Goal: Task Accomplishment & Management: Use online tool/utility

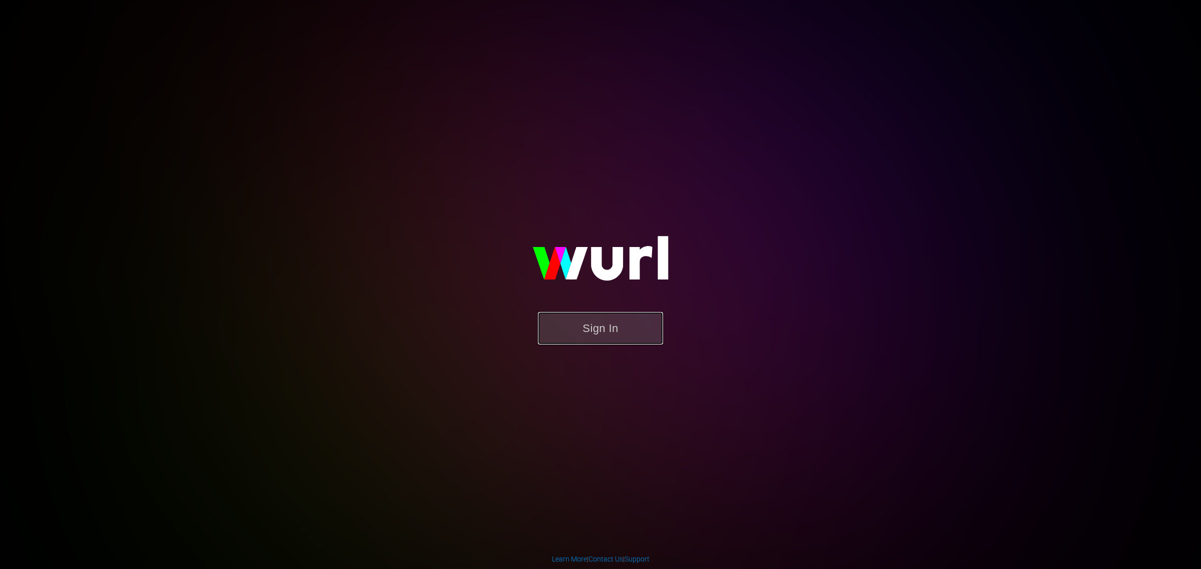
drag, startPoint x: 606, startPoint y: 334, endPoint x: 598, endPoint y: 332, distance: 8.7
click at [603, 332] on button "Sign In" at bounding box center [600, 328] width 125 height 33
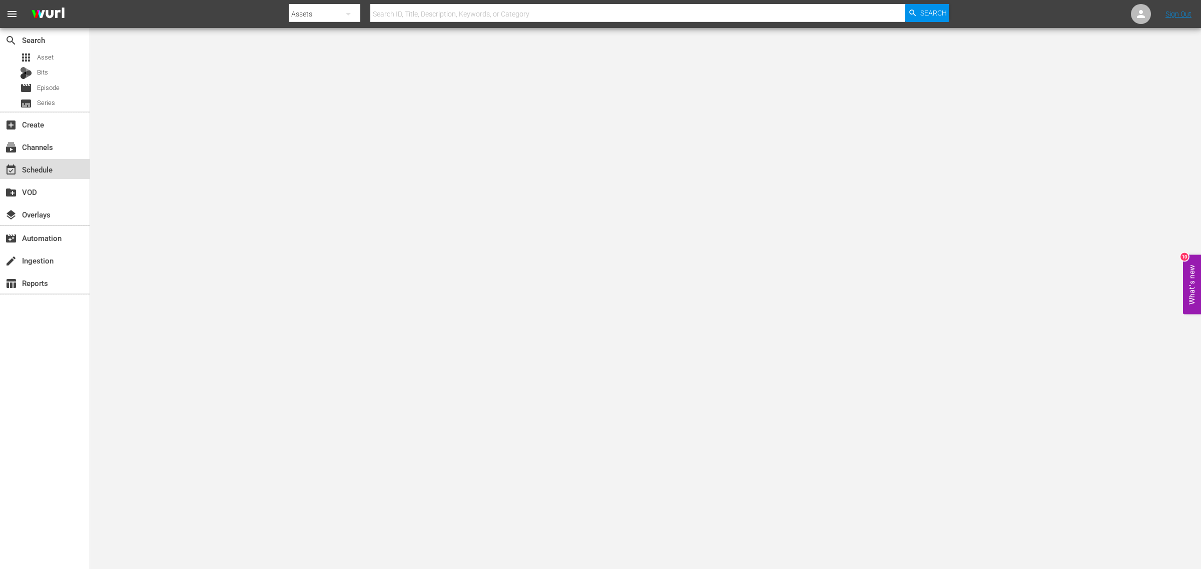
click at [39, 164] on div "event_available Schedule" at bounding box center [28, 168] width 56 height 9
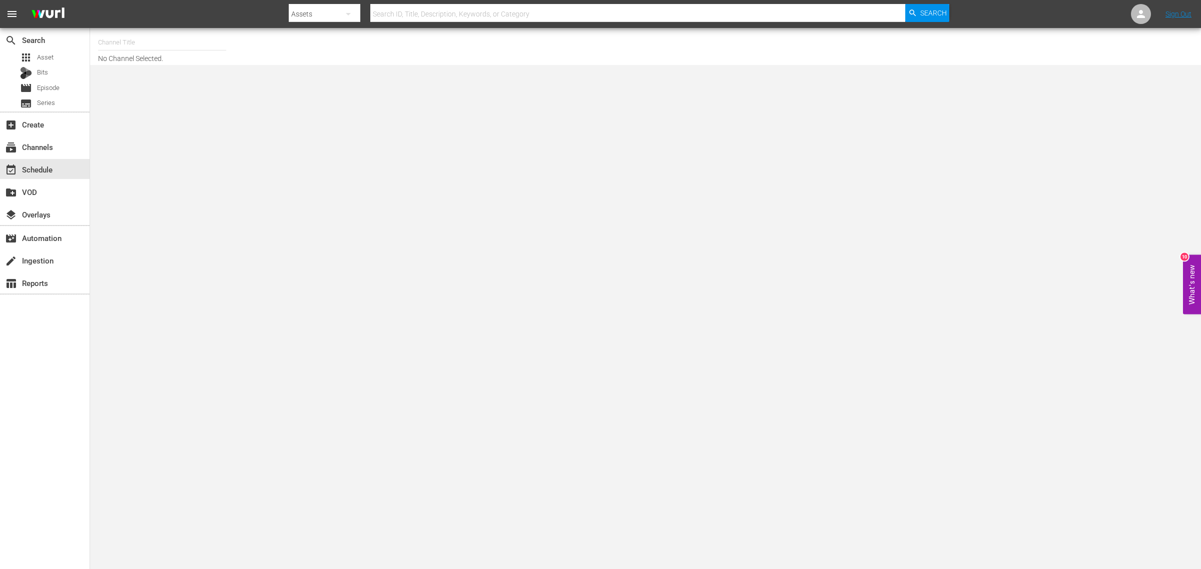
click at [168, 40] on input "text" at bounding box center [162, 43] width 128 height 24
click at [211, 62] on div "BRB TRAVEL + FOOD (1210 - playworksdigital_brb_1)" at bounding box center [235, 71] width 259 height 24
type input "BRB TRAVEL + FOOD (1210 - playworksdigital_brb_1)"
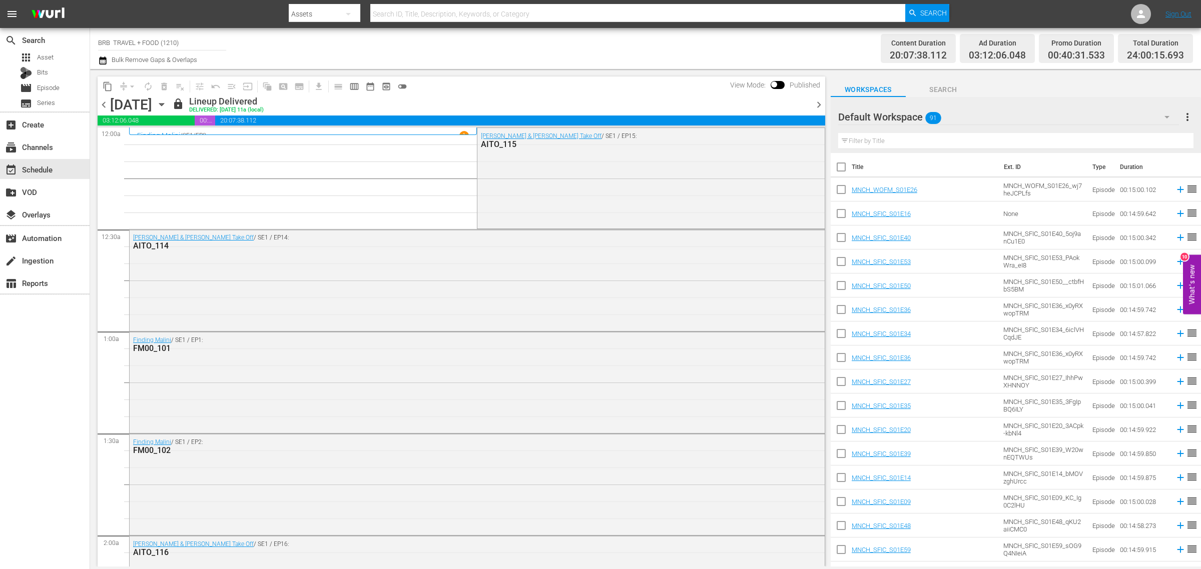
click at [167, 101] on icon "button" at bounding box center [161, 104] width 11 height 11
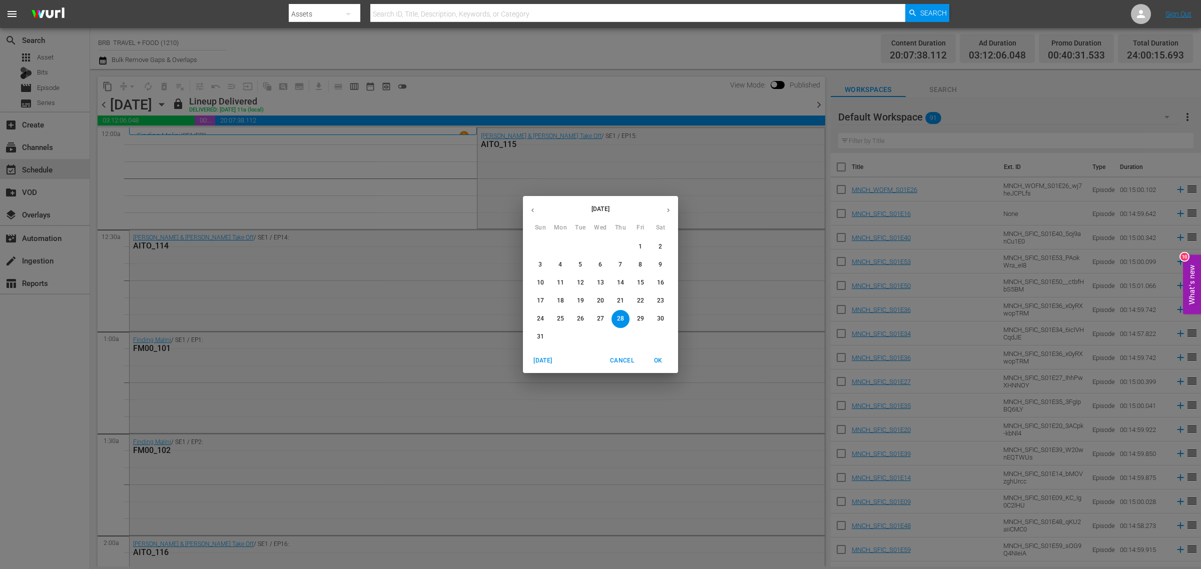
click at [662, 213] on button "button" at bounding box center [668, 211] width 20 height 20
click at [557, 250] on span "1" at bounding box center [560, 247] width 18 height 9
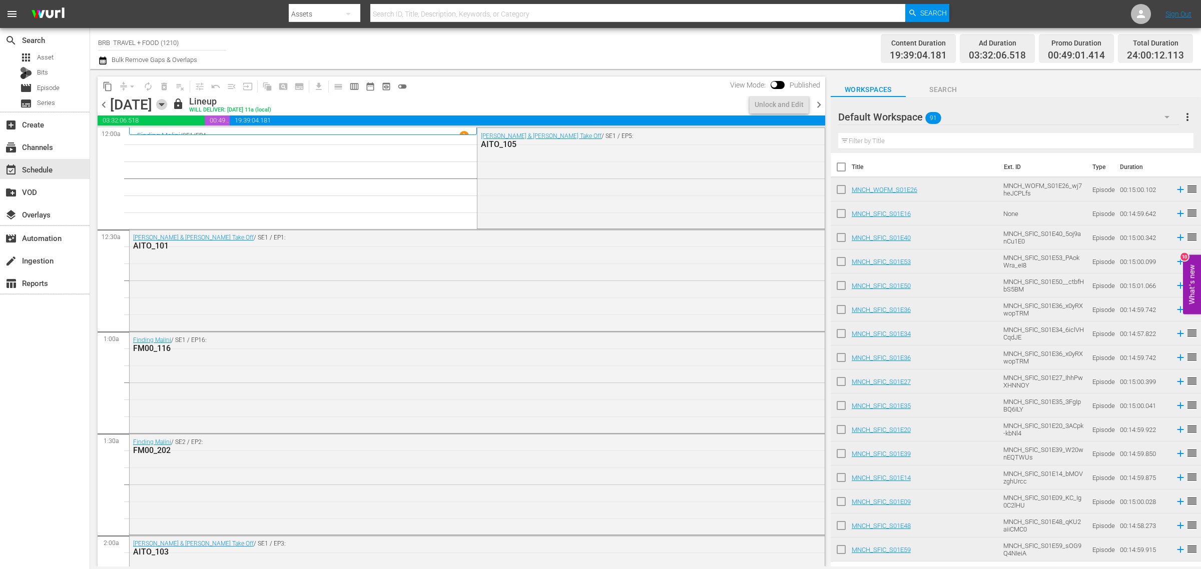
click at [167, 103] on icon "button" at bounding box center [161, 104] width 11 height 11
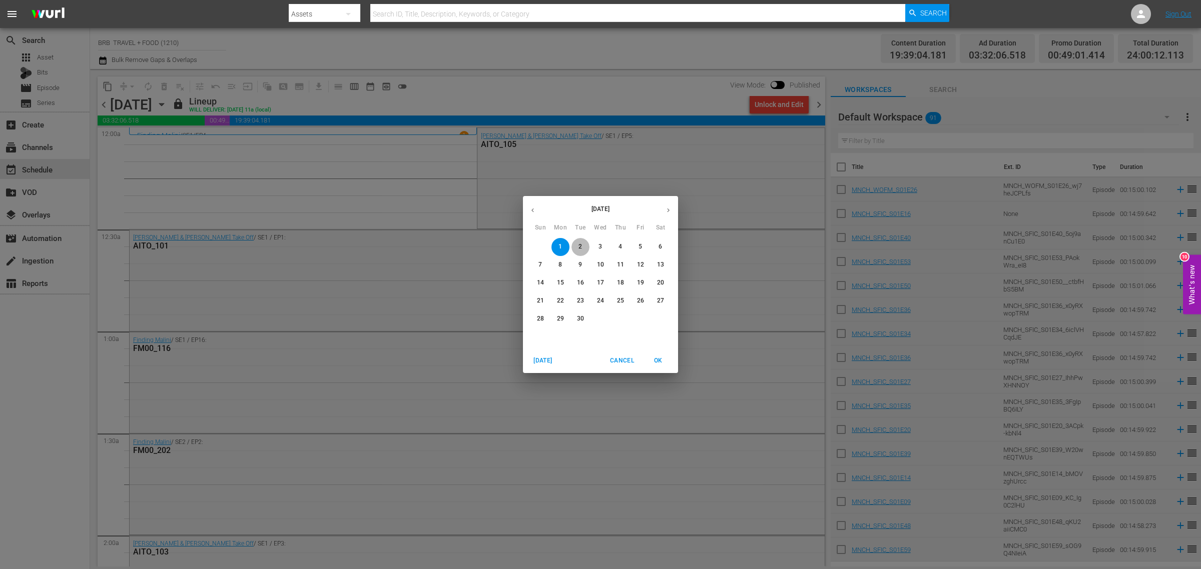
click at [584, 251] on span "2" at bounding box center [580, 247] width 18 height 9
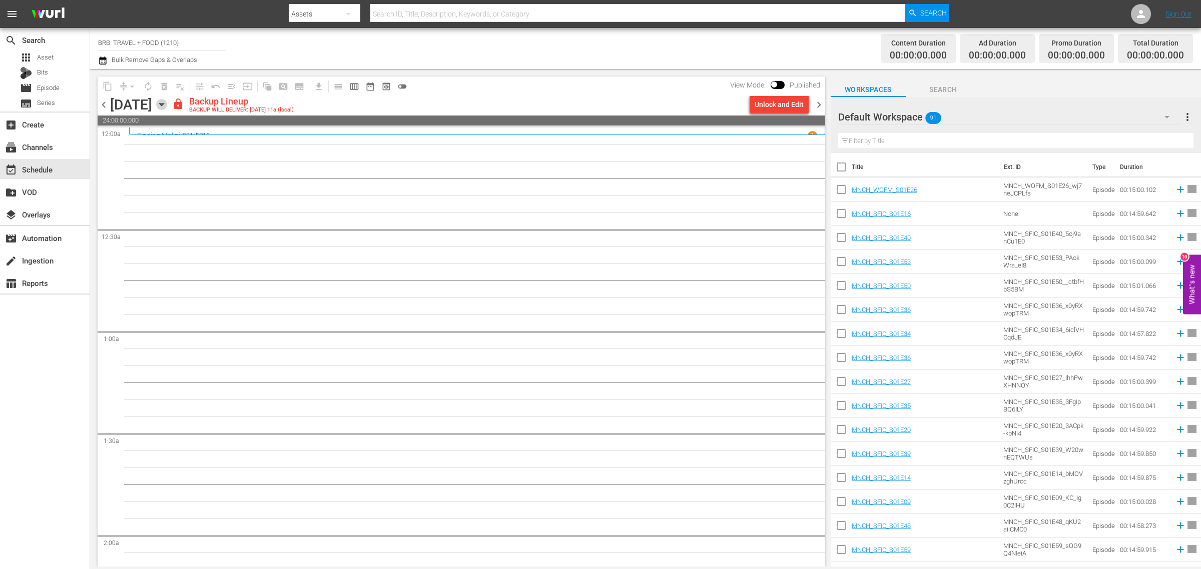
click at [167, 102] on icon "button" at bounding box center [161, 104] width 11 height 11
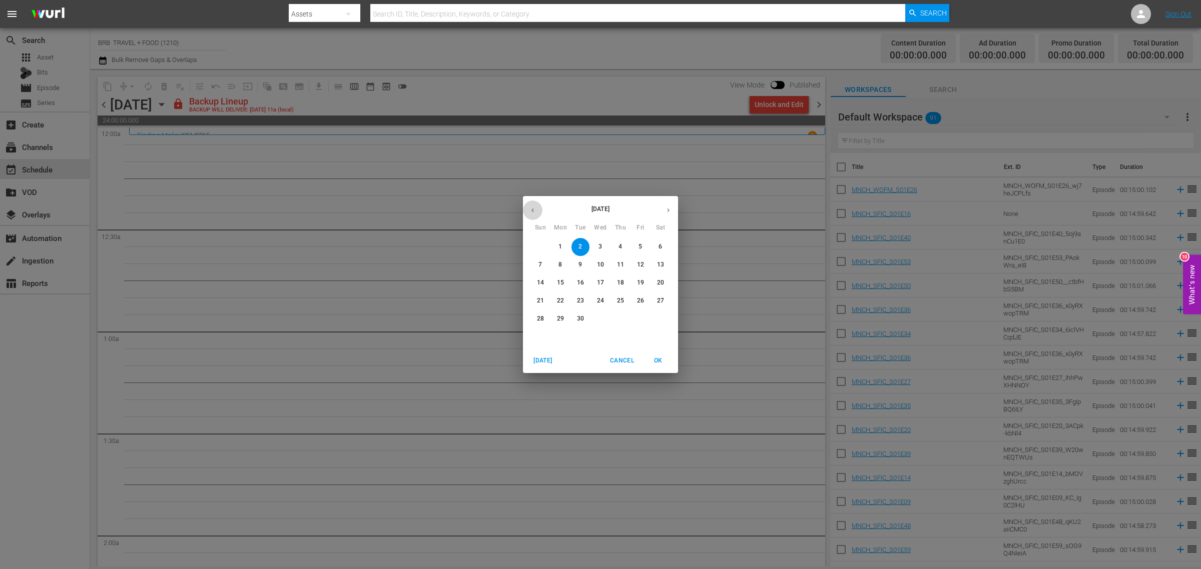
click at [529, 207] on icon "button" at bounding box center [533, 211] width 8 height 8
click at [659, 315] on p "30" at bounding box center [660, 319] width 7 height 9
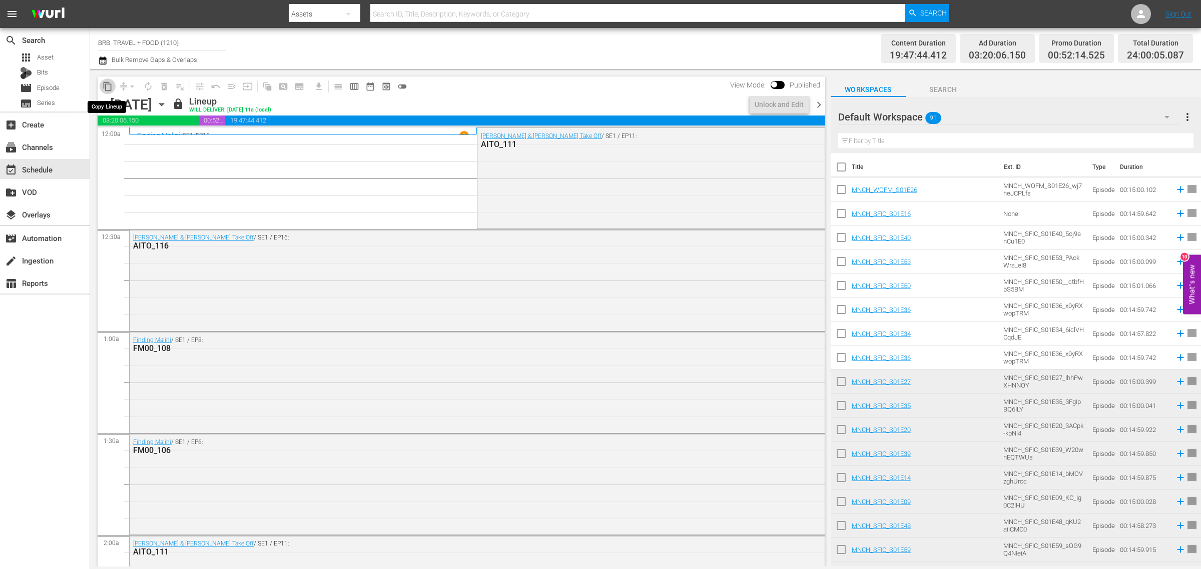
click at [108, 86] on span "content_copy" at bounding box center [108, 87] width 10 height 10
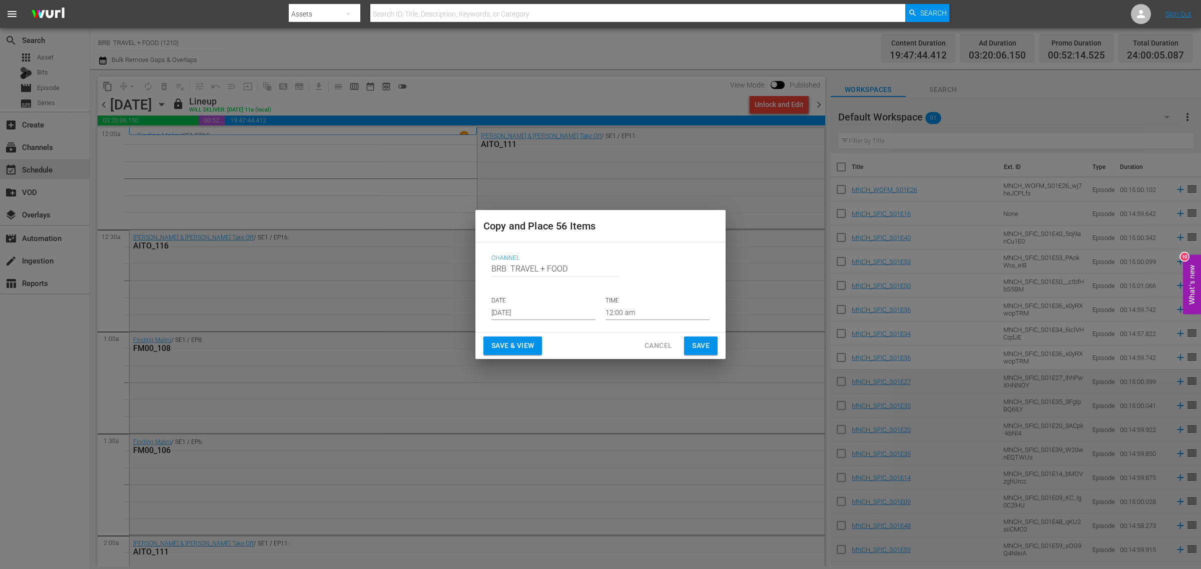
click at [538, 309] on input "[DATE]" at bounding box center [543, 312] width 104 height 15
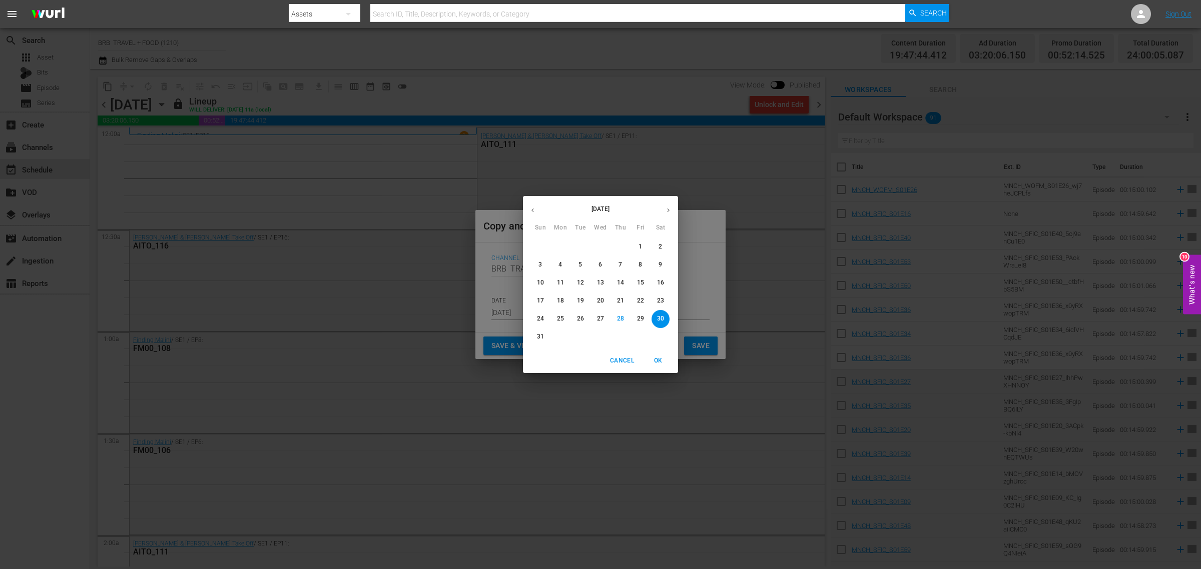
click at [659, 213] on button "button" at bounding box center [668, 211] width 20 height 20
click at [583, 248] on span "2" at bounding box center [580, 247] width 18 height 9
type input "Sep 2nd 2025"
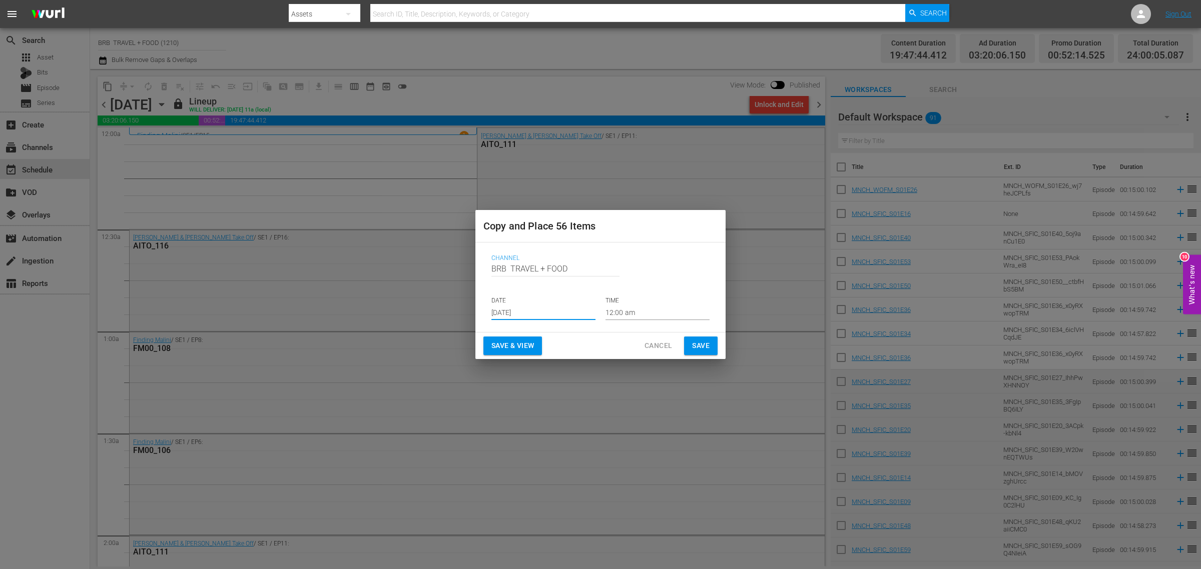
click at [523, 345] on span "Save & View" at bounding box center [512, 346] width 43 height 13
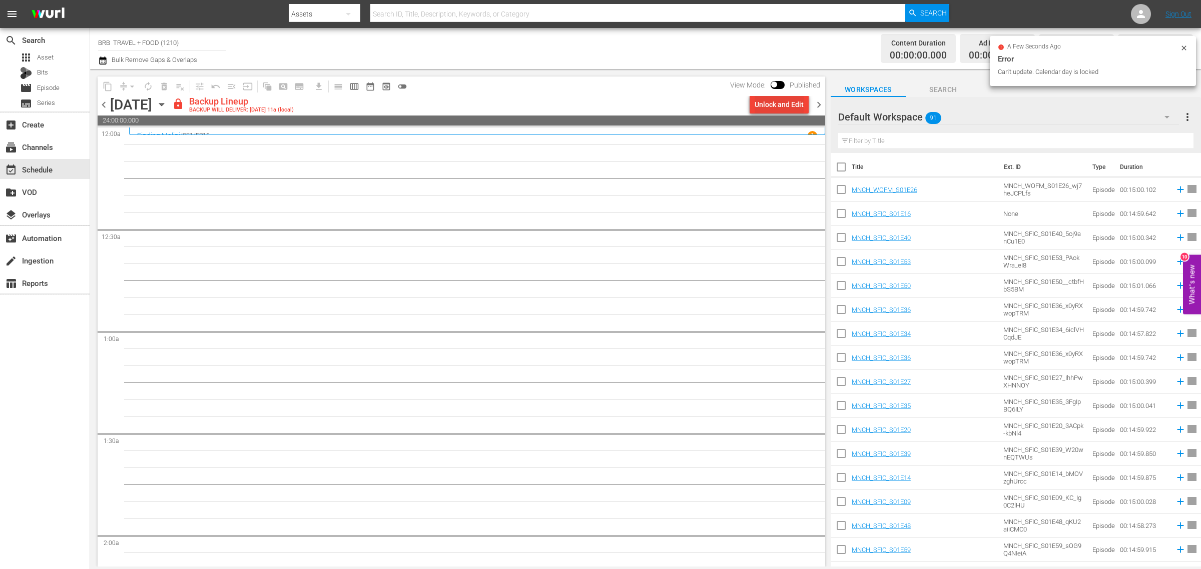
click at [781, 105] on div "Unlock and Edit" at bounding box center [778, 105] width 49 height 18
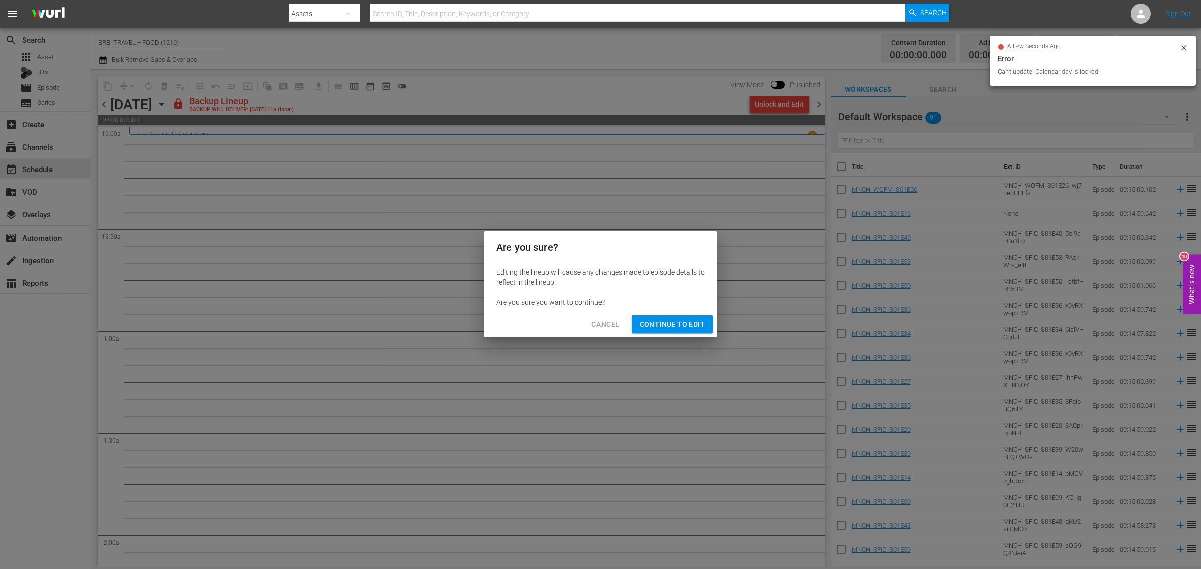
click at [663, 323] on span "Continue to Edit" at bounding box center [671, 325] width 65 height 13
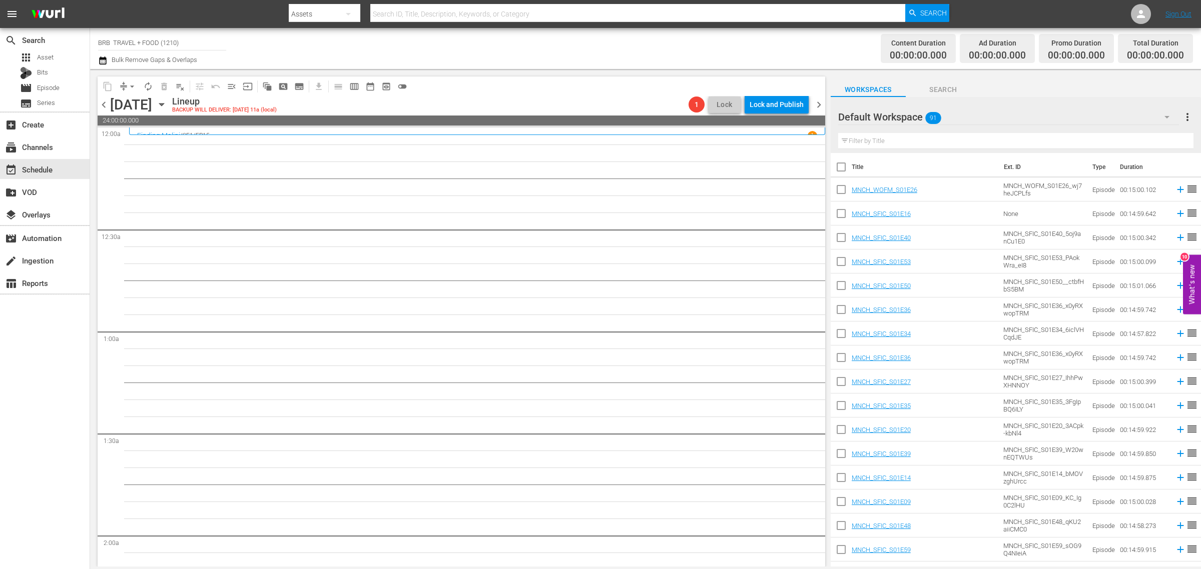
click at [167, 104] on icon "button" at bounding box center [161, 104] width 11 height 11
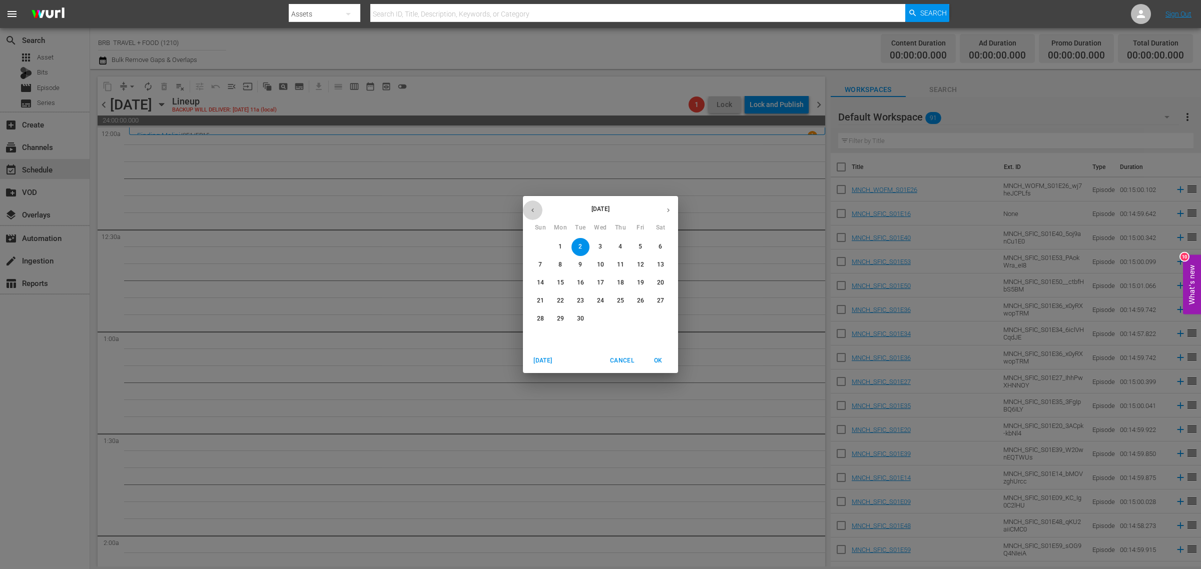
click at [534, 205] on button "button" at bounding box center [533, 211] width 20 height 20
click at [657, 319] on p "30" at bounding box center [660, 319] width 7 height 9
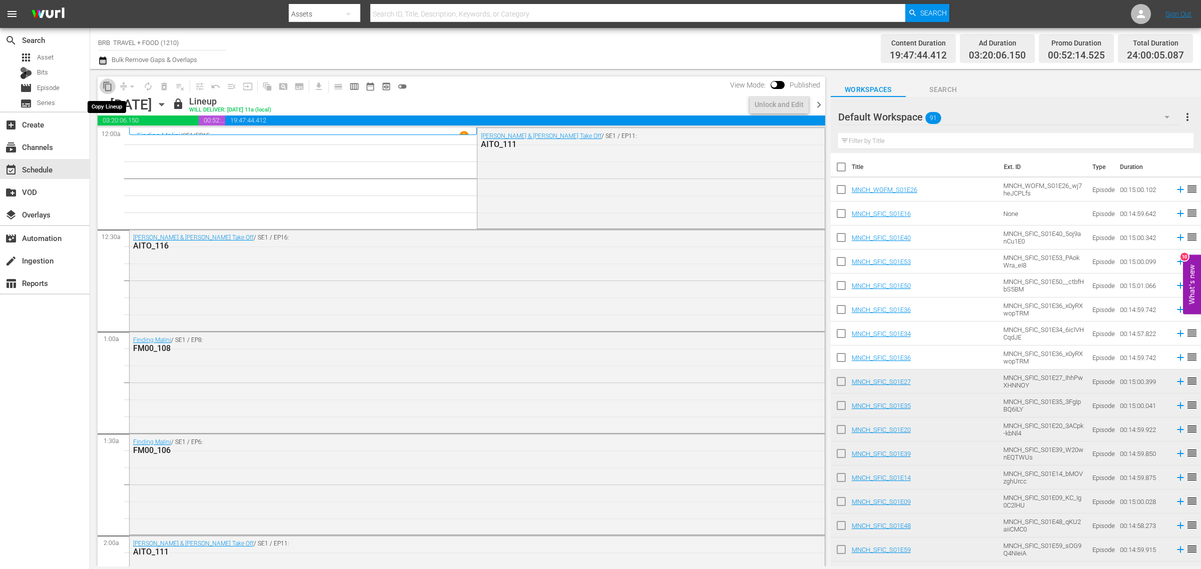
click at [111, 85] on span "content_copy" at bounding box center [108, 87] width 10 height 10
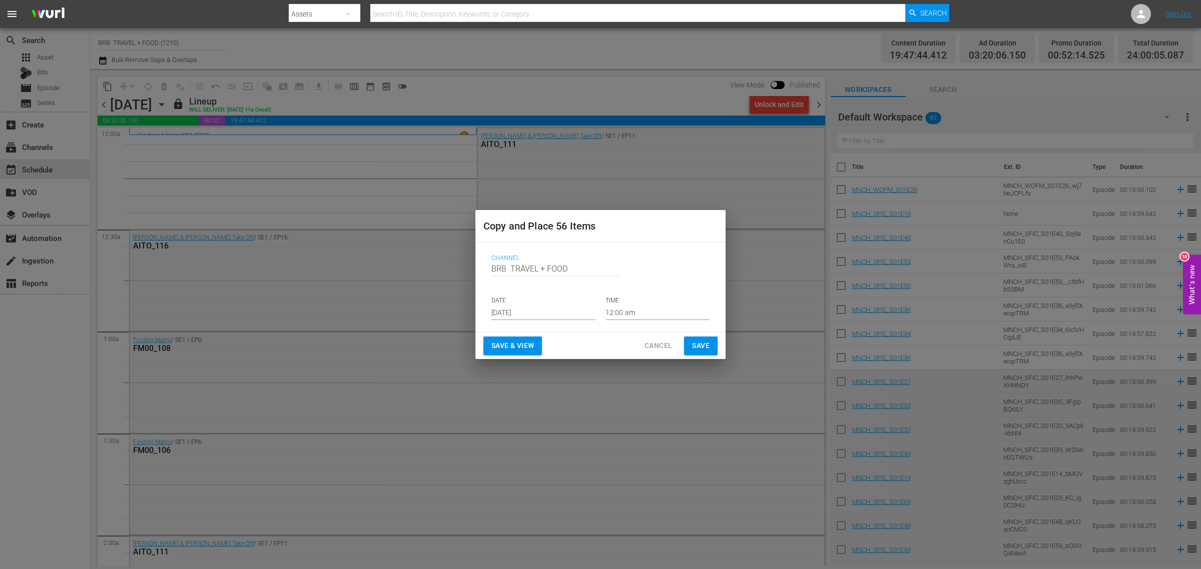
click at [534, 309] on input "[DATE]" at bounding box center [543, 312] width 104 height 15
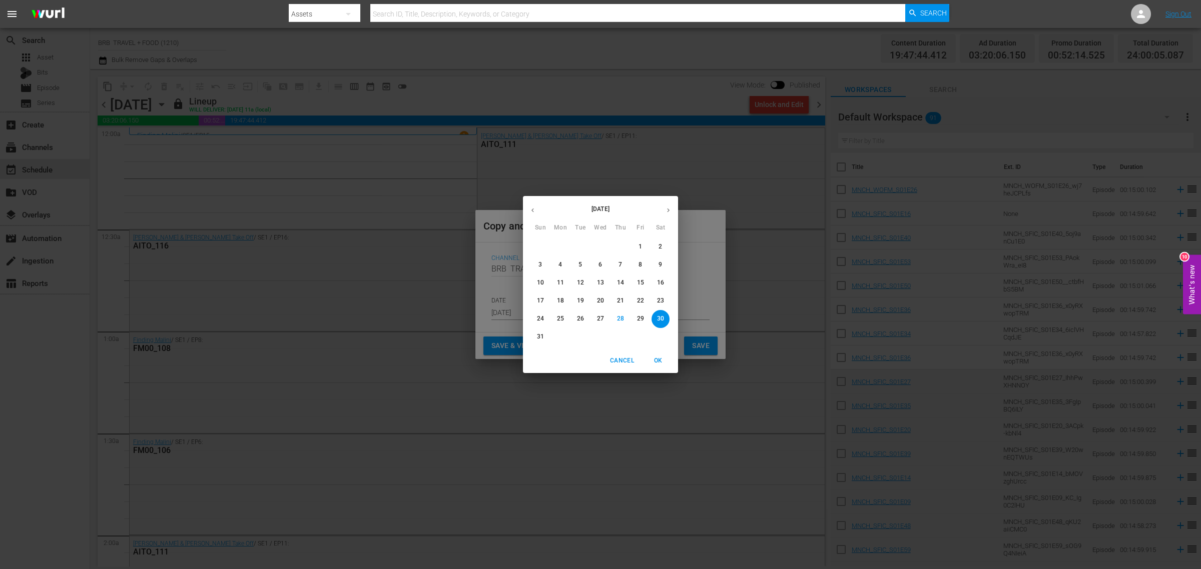
click at [669, 214] on button "button" at bounding box center [668, 211] width 20 height 20
click at [576, 248] on span "2" at bounding box center [580, 247] width 18 height 9
type input "Sep 2nd 2025"
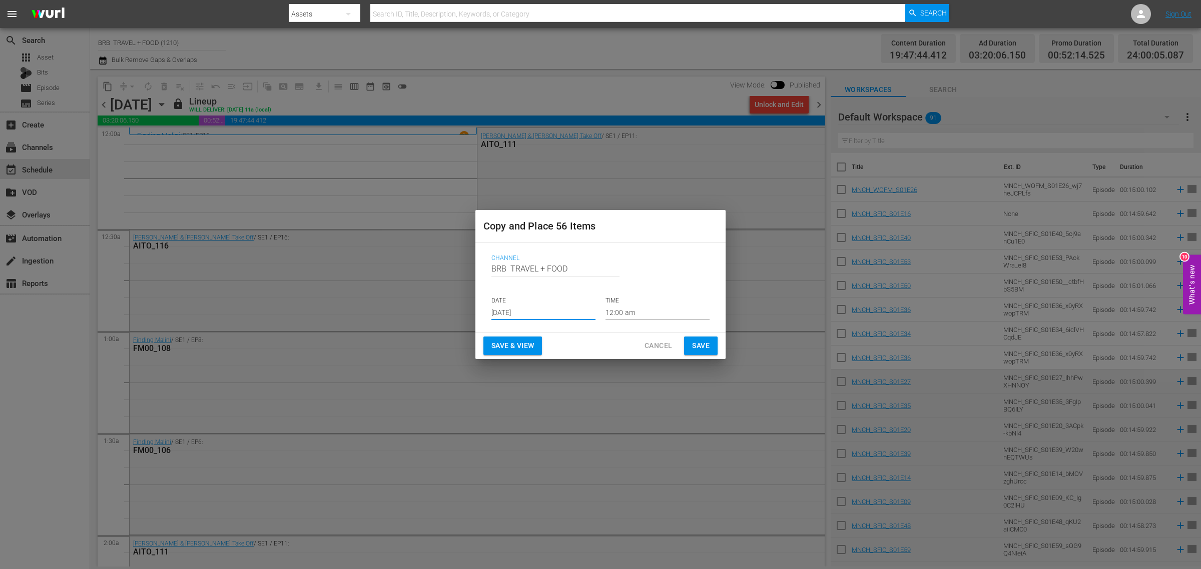
click at [506, 343] on span "Save & View" at bounding box center [512, 346] width 43 height 13
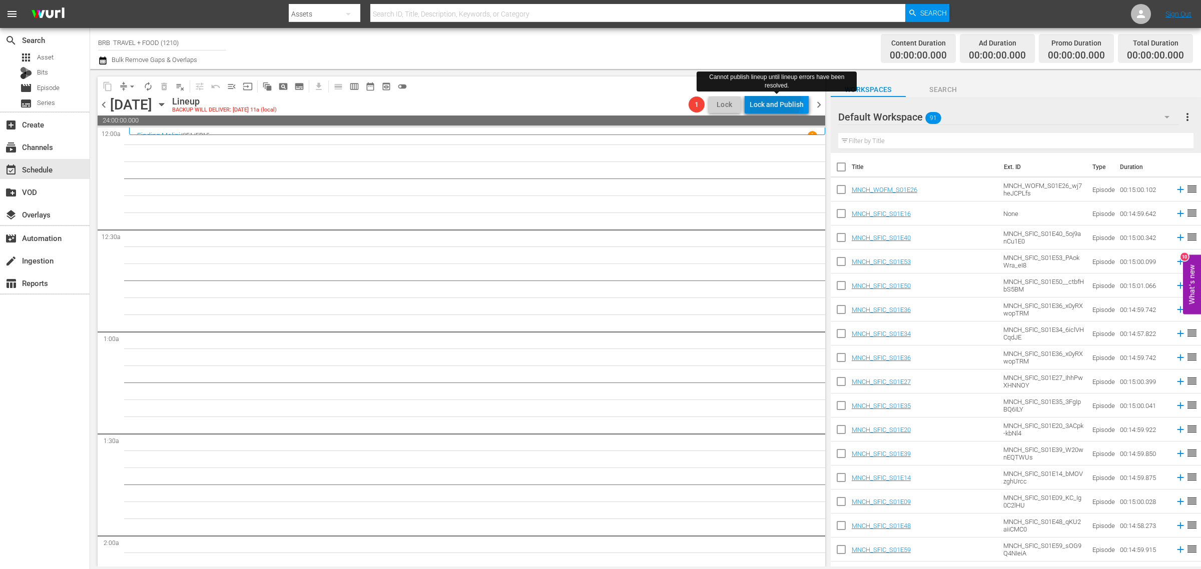
click at [769, 99] on div "Lock and Publish" at bounding box center [776, 105] width 54 height 18
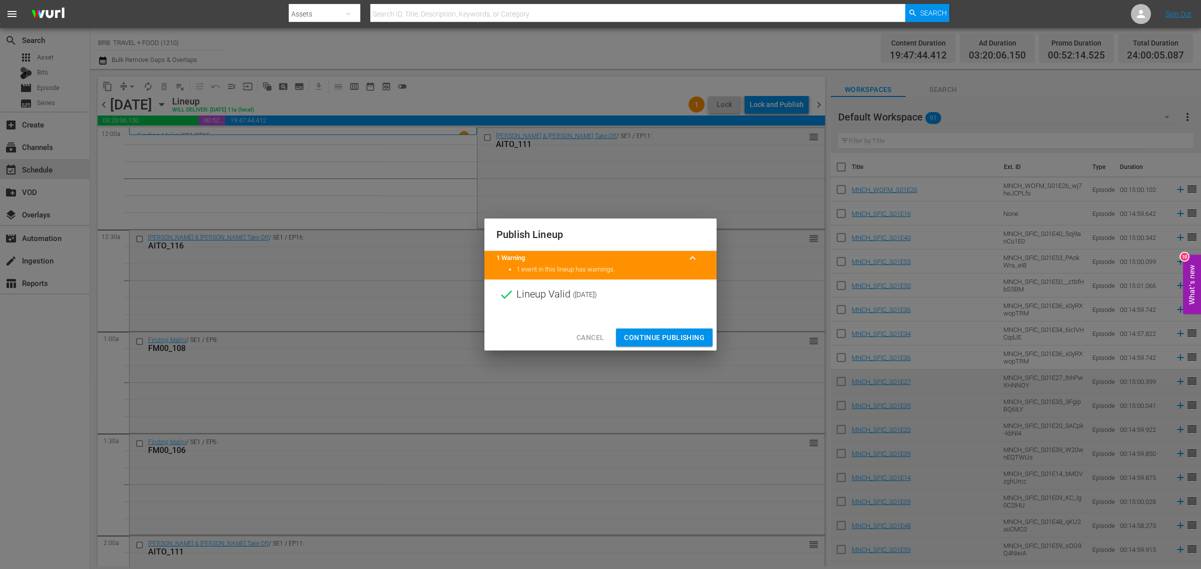
click at [664, 331] on button "Continue Publishing" at bounding box center [664, 338] width 97 height 19
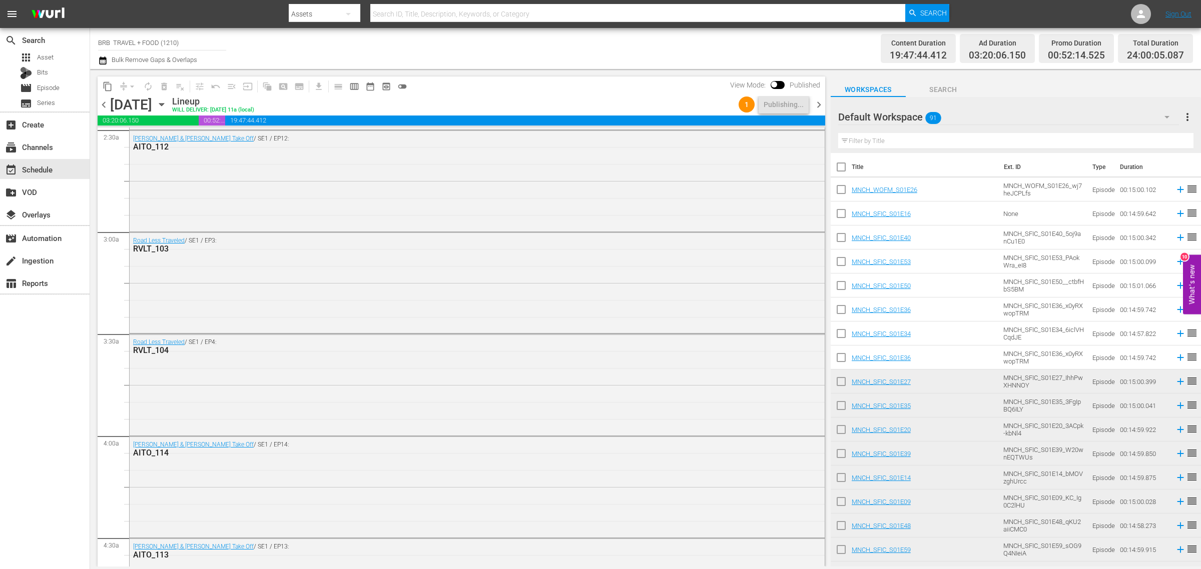
scroll to position [500, 0]
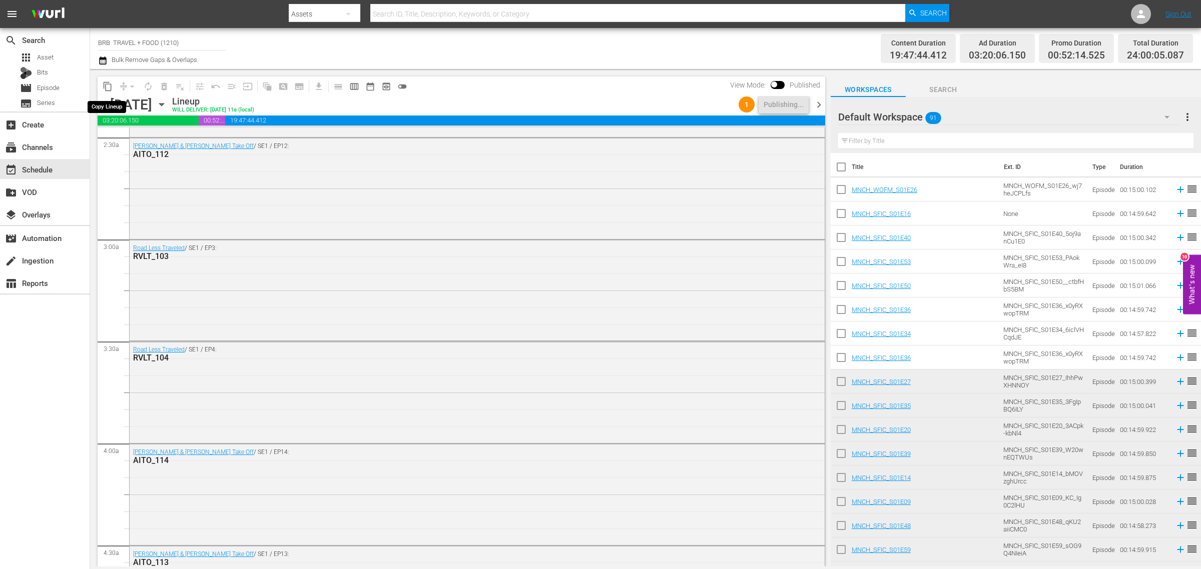
click at [106, 88] on span "content_copy" at bounding box center [108, 87] width 10 height 10
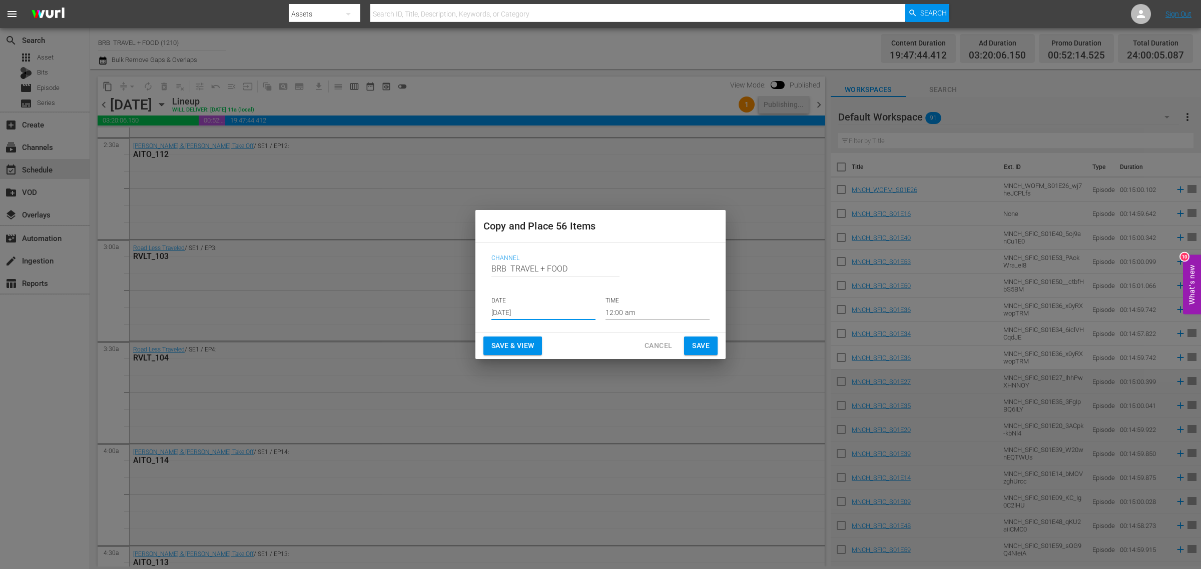
click at [513, 312] on input "[DATE]" at bounding box center [543, 312] width 104 height 15
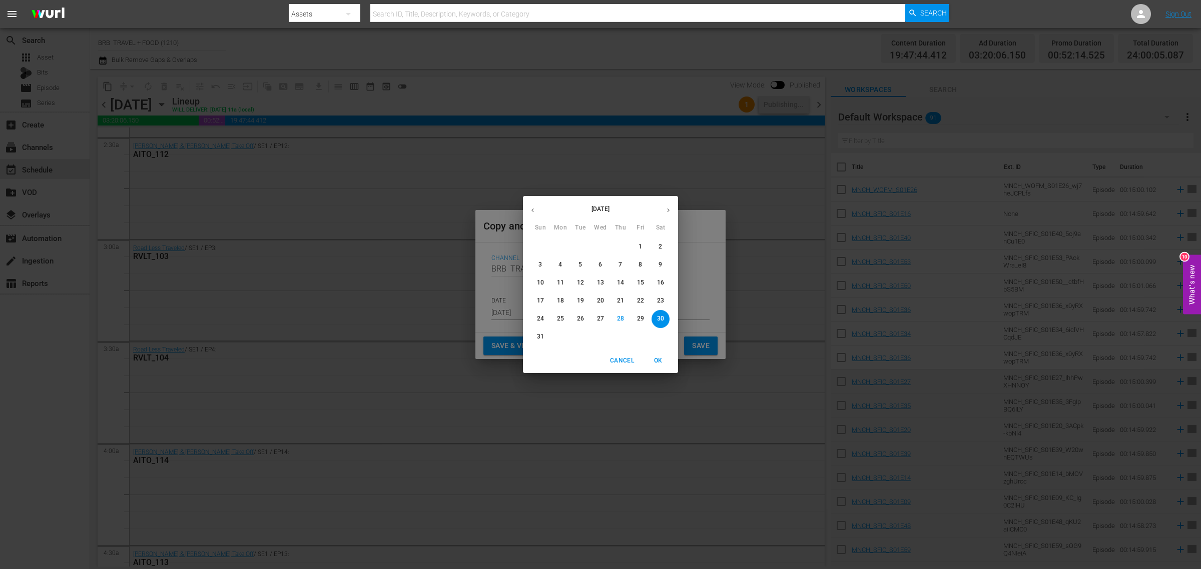
click at [663, 206] on button "button" at bounding box center [668, 211] width 20 height 20
click at [581, 267] on p "9" at bounding box center [580, 265] width 4 height 9
type input "Sep 9th 2025"
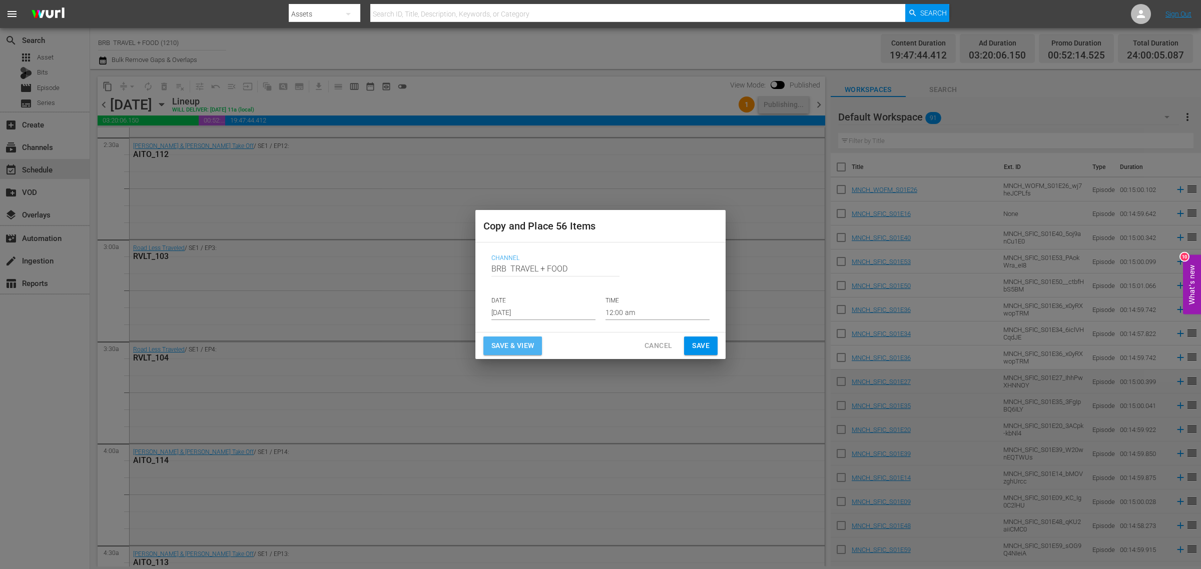
click at [541, 341] on button "Save & View" at bounding box center [512, 346] width 59 height 19
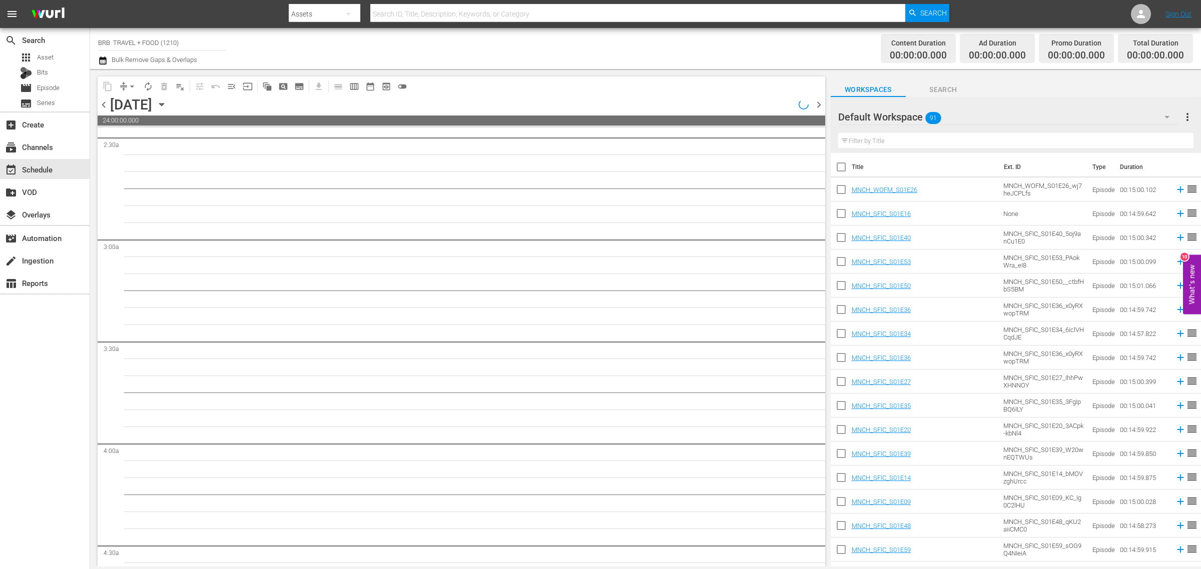
scroll to position [483, 0]
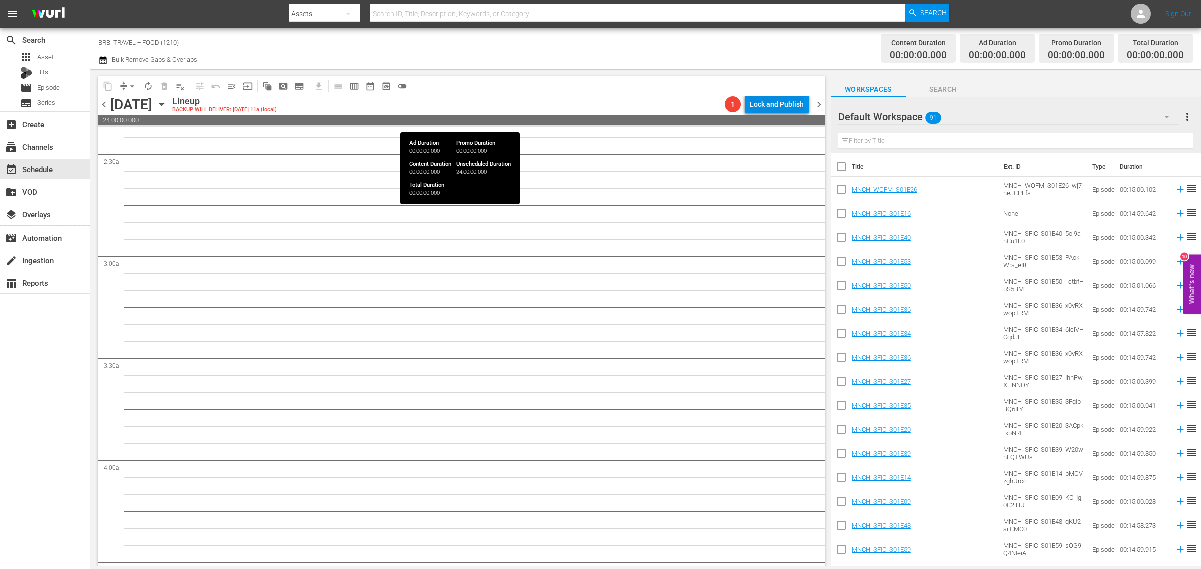
click at [781, 107] on div "Lock and Publish" at bounding box center [776, 105] width 54 height 18
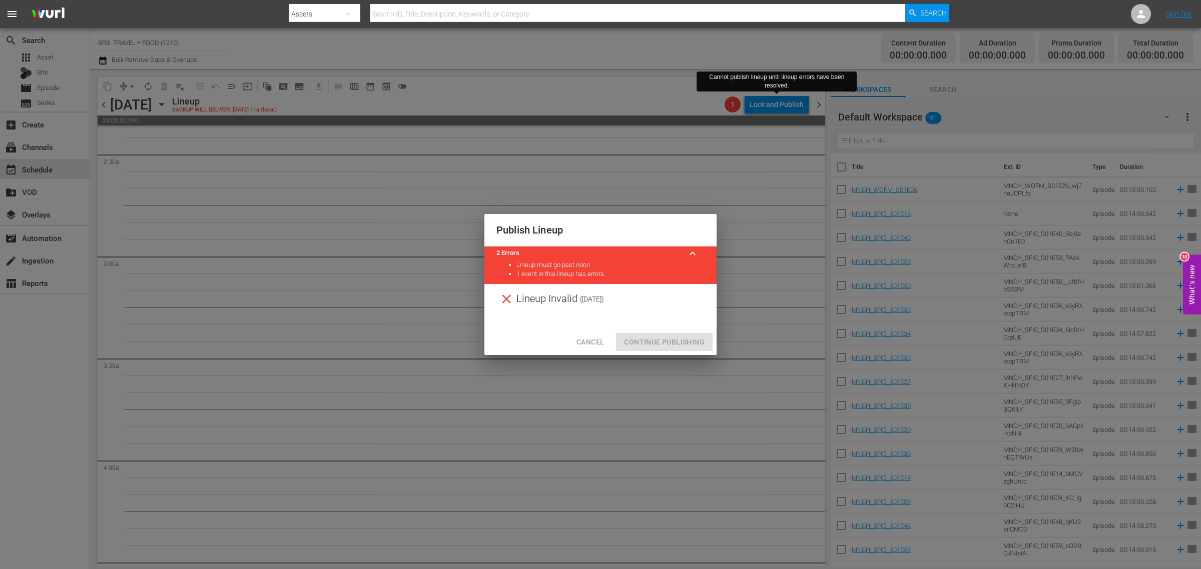
click at [648, 306] on div "Lineup Invalid ( 2025-09-09 )" at bounding box center [600, 299] width 232 height 30
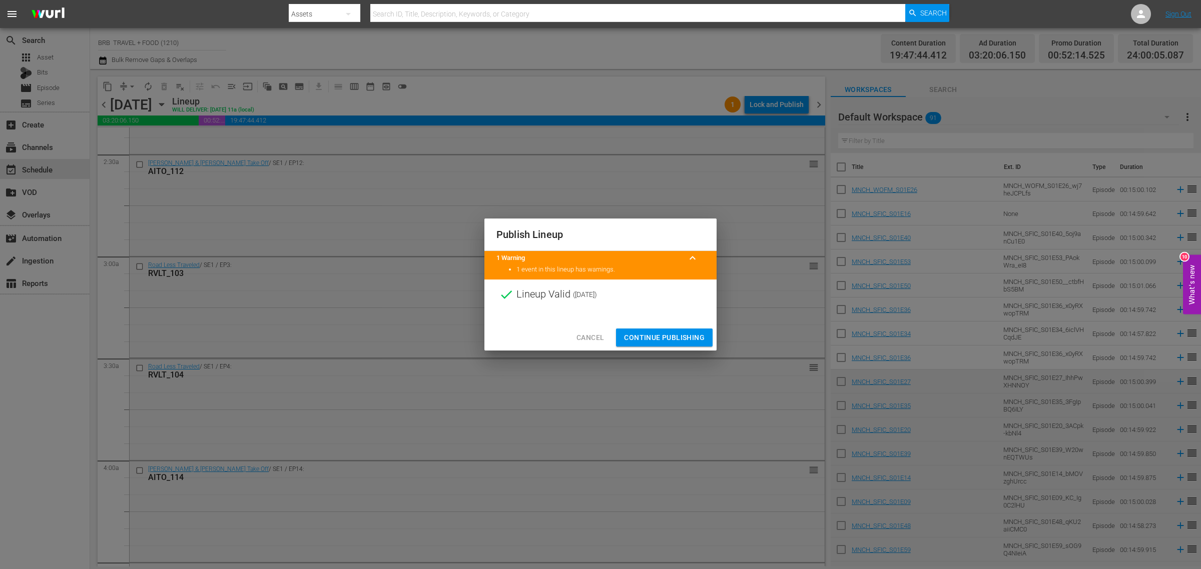
click at [669, 332] on span "Continue Publishing" at bounding box center [664, 338] width 81 height 13
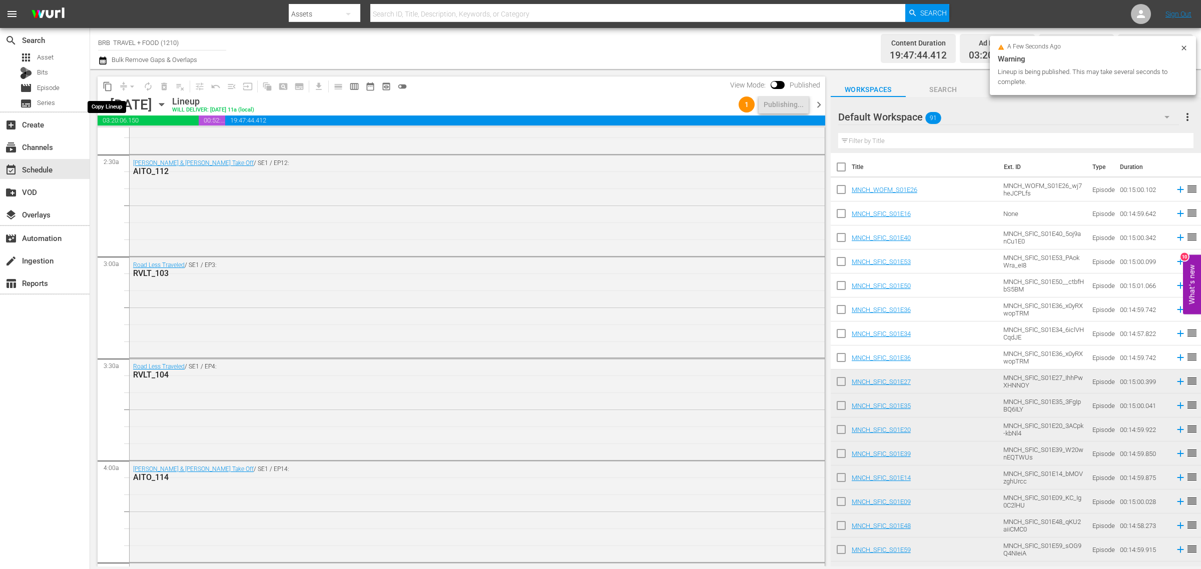
click at [108, 88] on span "content_copy" at bounding box center [108, 87] width 10 height 10
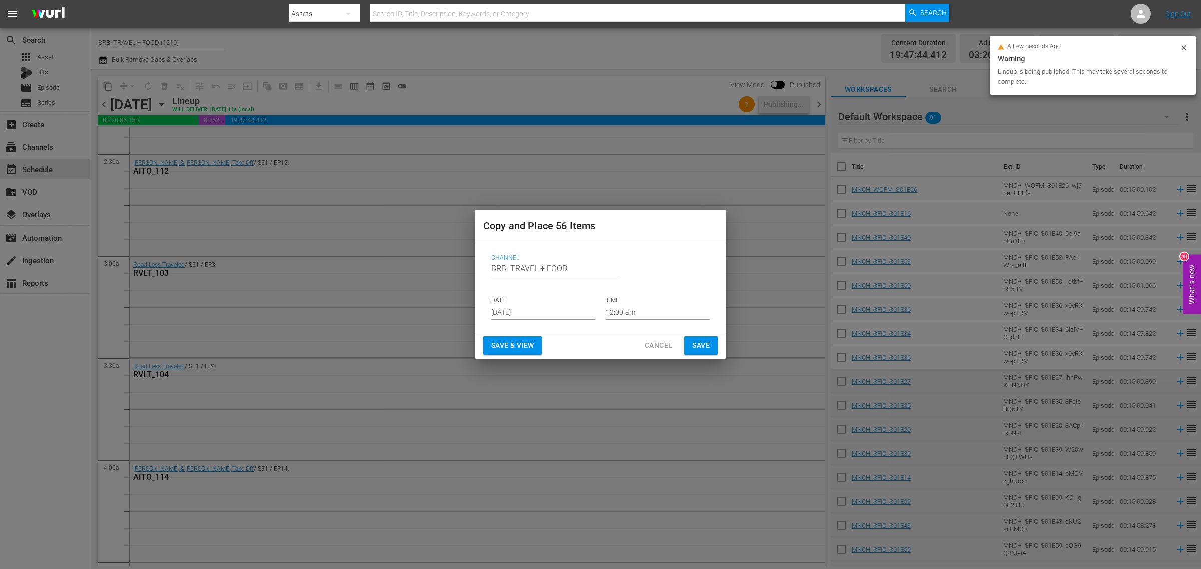
click at [516, 306] on input "[DATE]" at bounding box center [543, 312] width 104 height 15
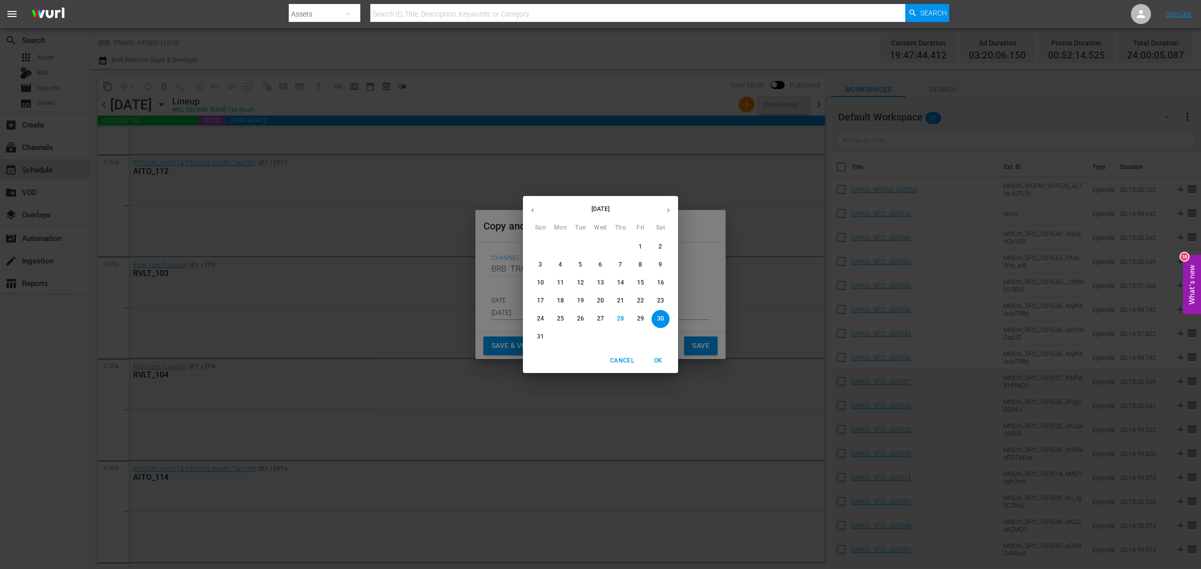
click at [659, 208] on button "button" at bounding box center [668, 211] width 20 height 20
click at [579, 284] on p "16" at bounding box center [580, 283] width 7 height 9
type input "Sep 16th 2025"
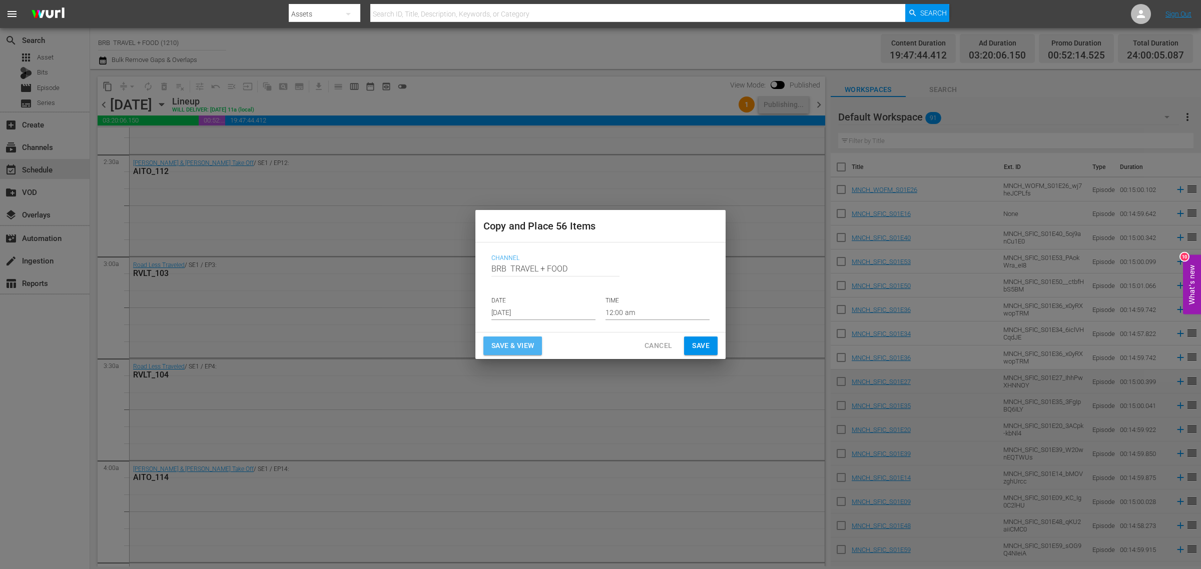
click at [511, 342] on span "Save & View" at bounding box center [512, 346] width 43 height 13
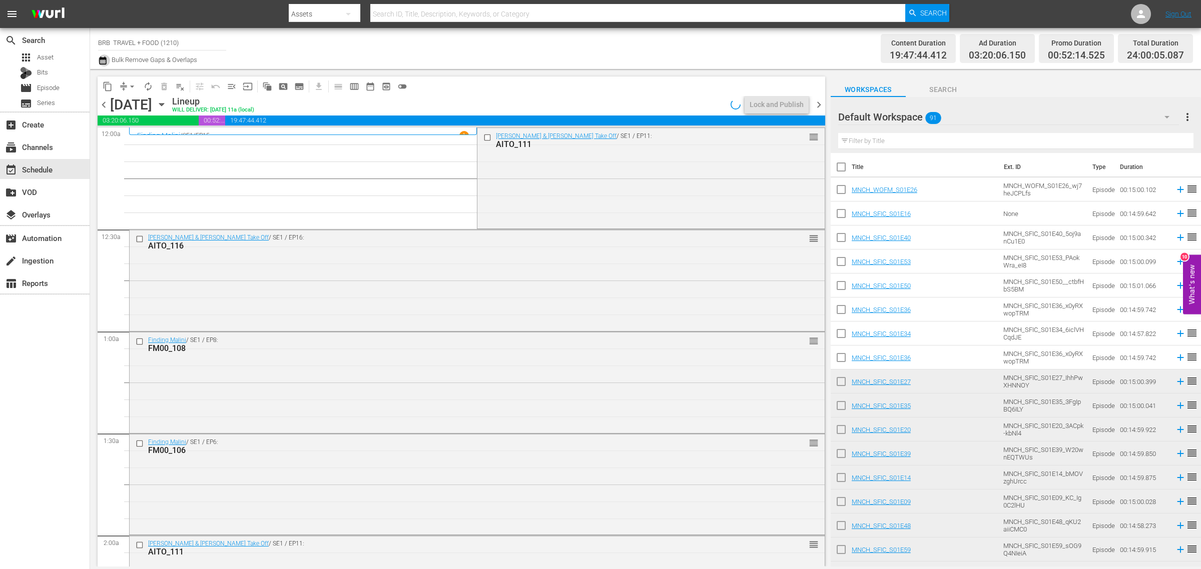
click at [106, 59] on icon "button" at bounding box center [102, 61] width 7 height 8
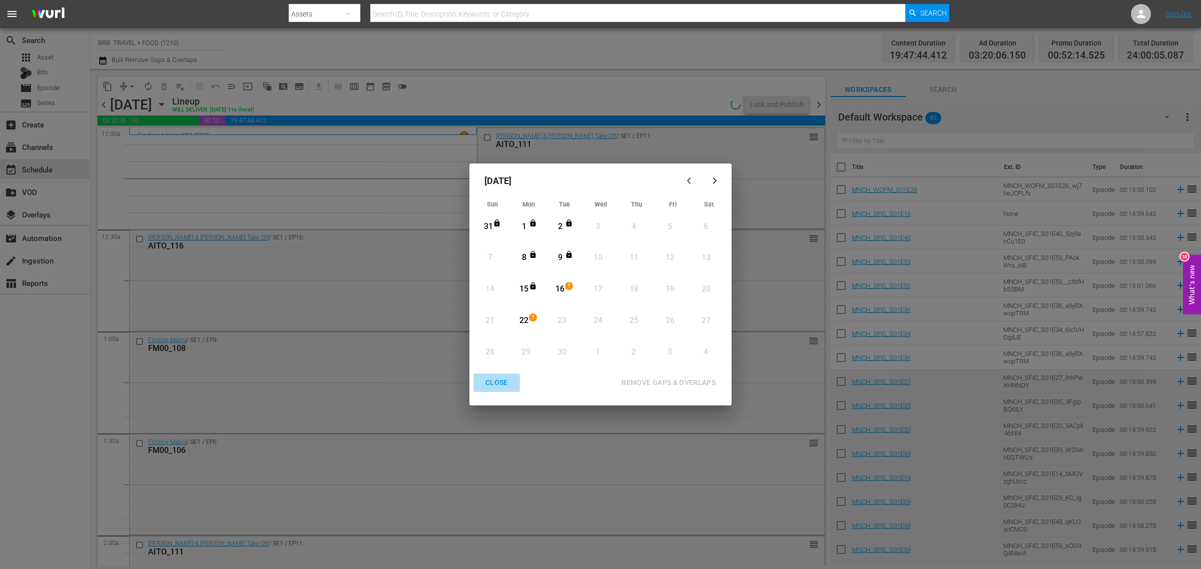
click at [492, 386] on div "CLOSE" at bounding box center [496, 383] width 39 height 13
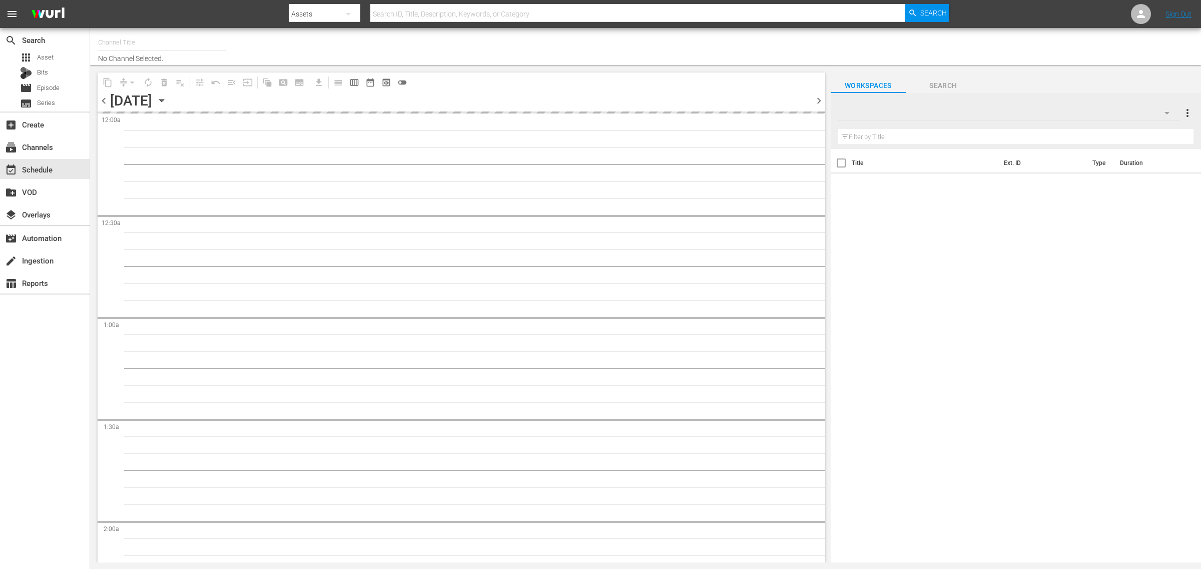
type input "BRB TRAVEL + FOOD (1210)"
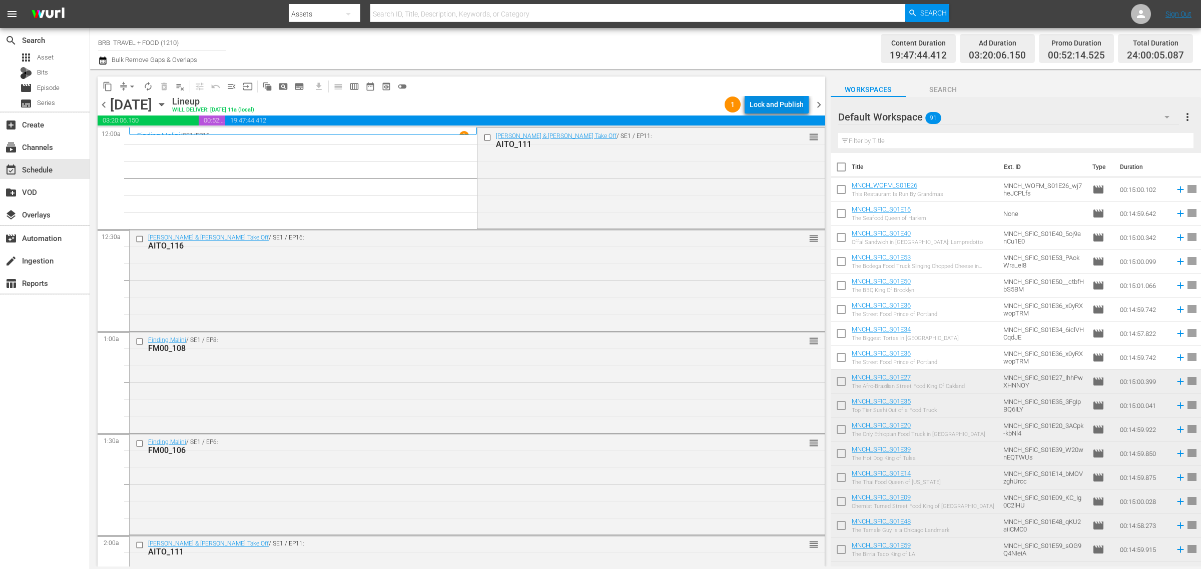
click at [781, 103] on div "Lock and Publish" at bounding box center [776, 105] width 54 height 18
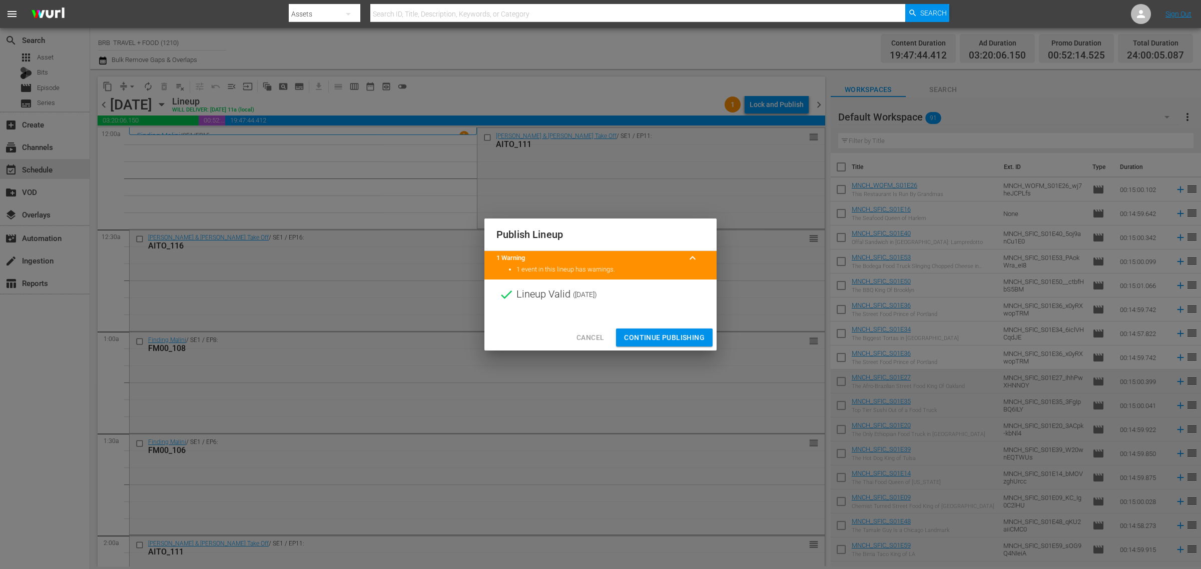
click at [651, 336] on span "Continue Publishing" at bounding box center [664, 338] width 81 height 13
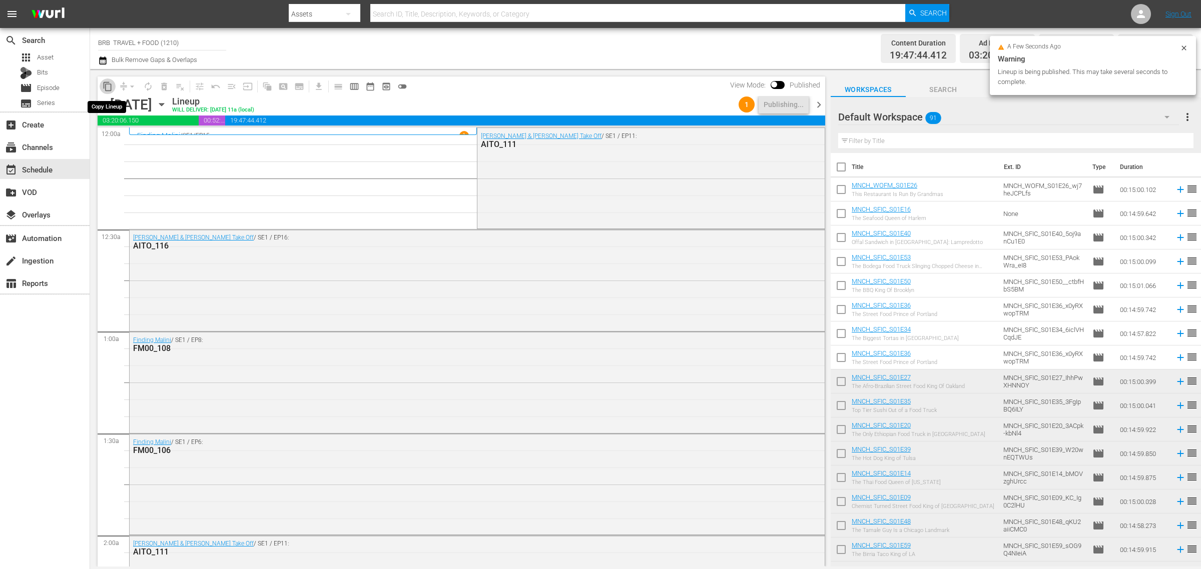
click at [110, 88] on span "content_copy" at bounding box center [108, 87] width 10 height 10
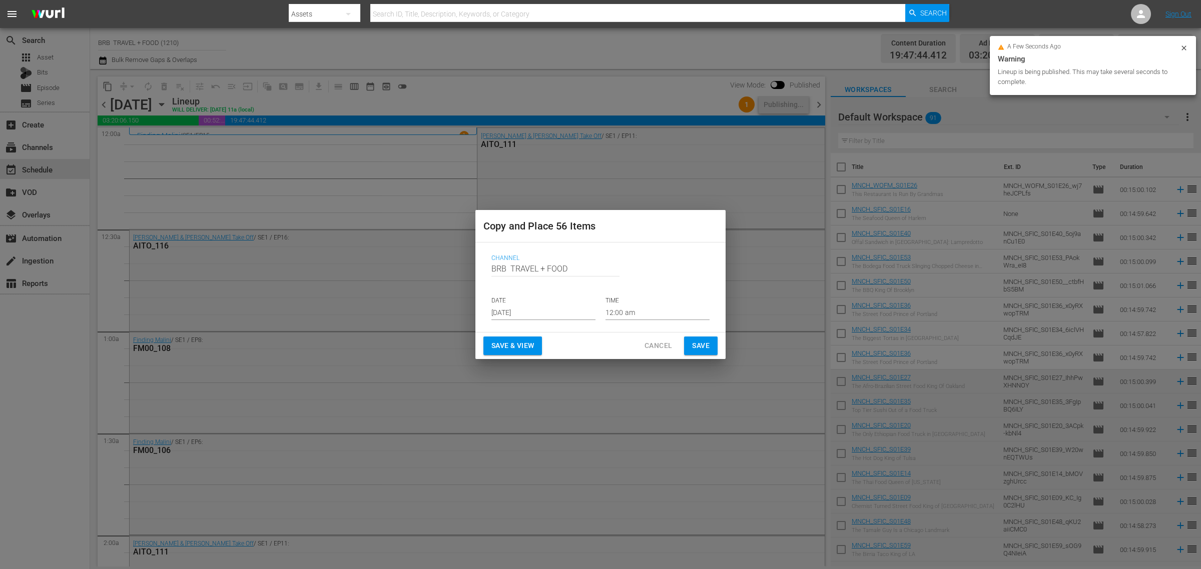
click at [538, 313] on input "[DATE]" at bounding box center [543, 312] width 104 height 15
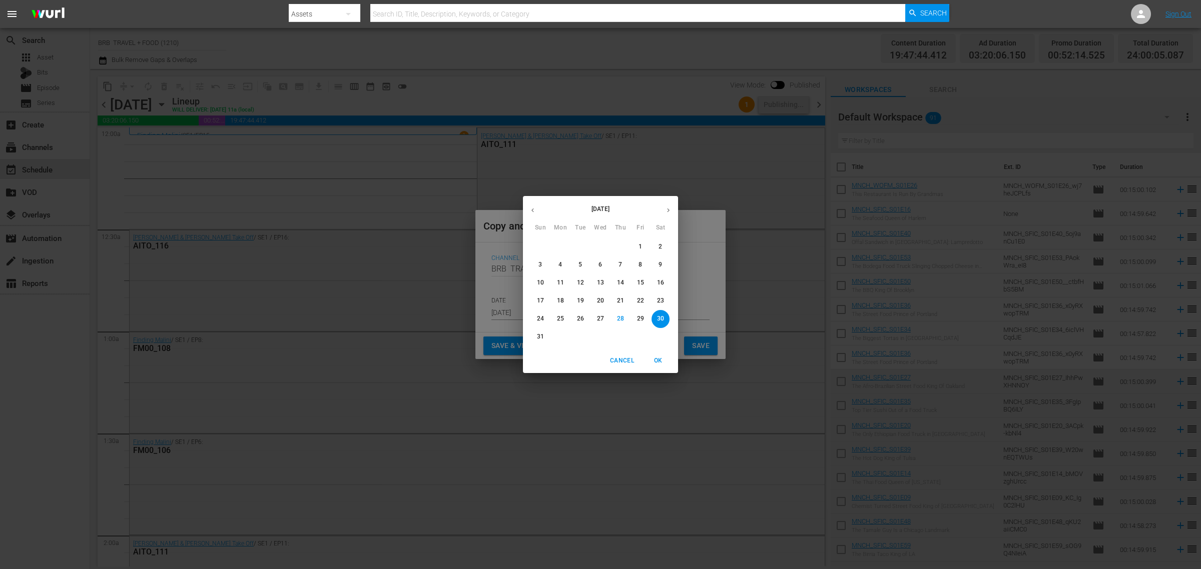
click at [671, 209] on icon "button" at bounding box center [668, 211] width 8 height 8
click at [583, 298] on p "23" at bounding box center [580, 301] width 7 height 9
type input "[DATE]"
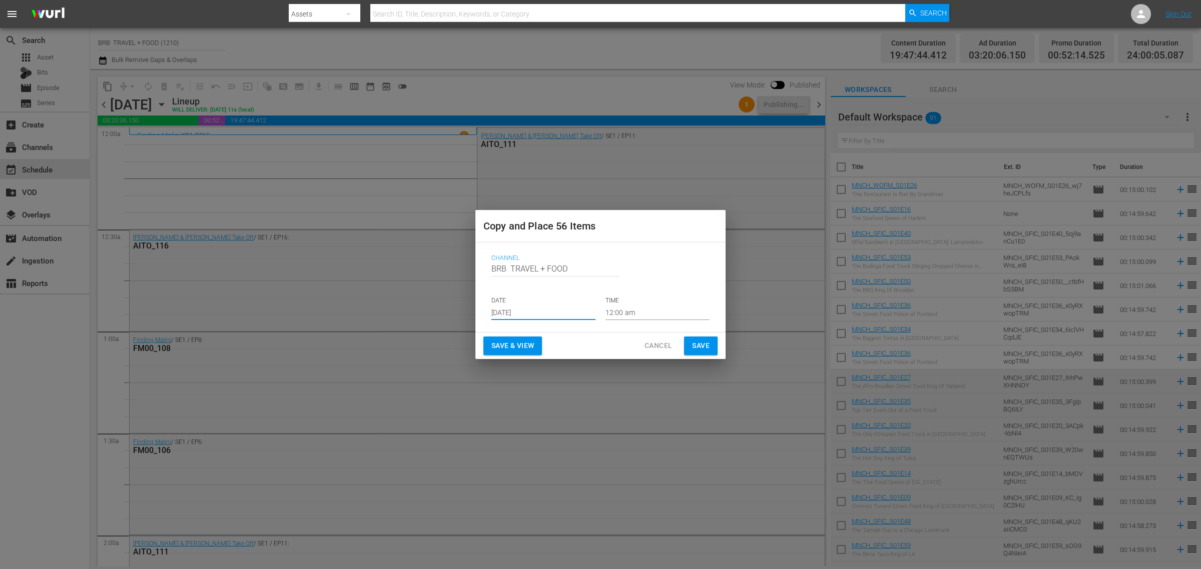
click at [510, 347] on span "Save & View" at bounding box center [512, 346] width 43 height 13
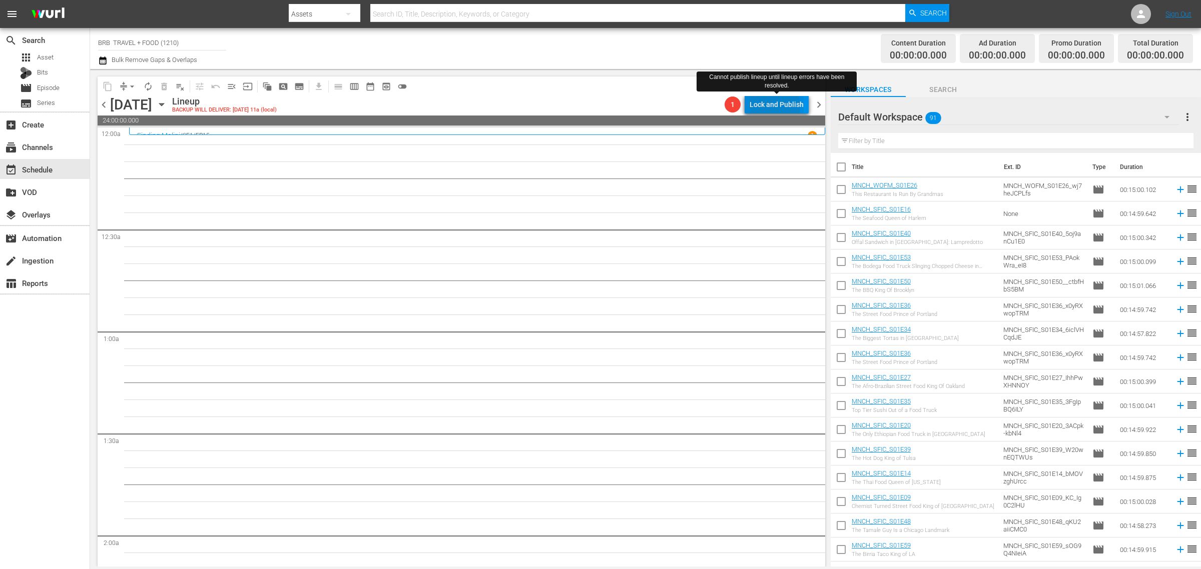
click at [772, 107] on div "Lock and Publish" at bounding box center [776, 105] width 54 height 18
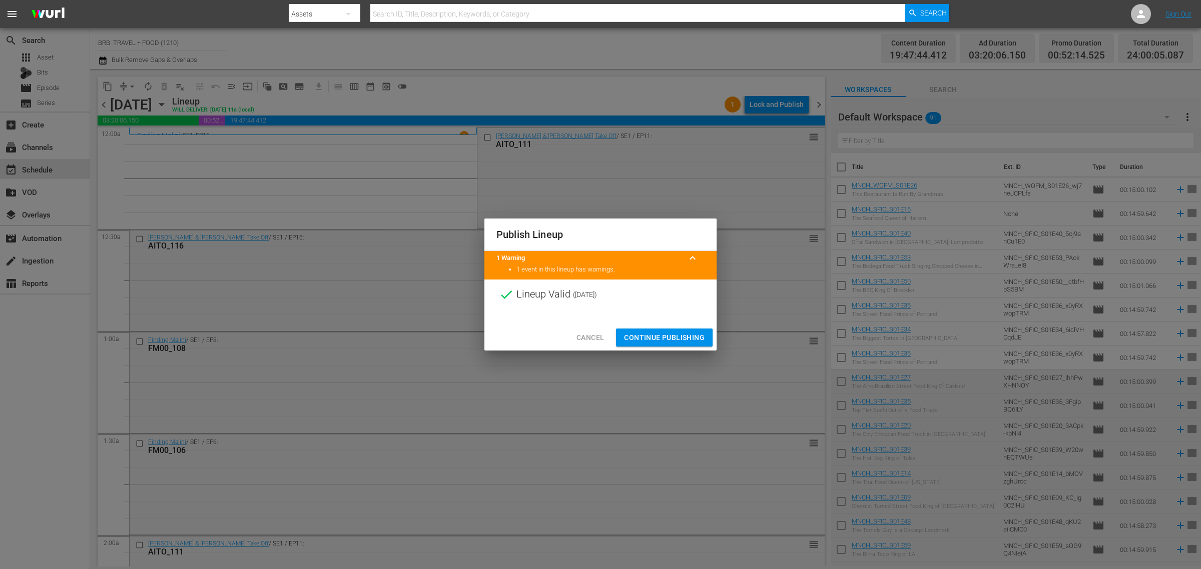
click at [653, 340] on span "Continue Publishing" at bounding box center [664, 338] width 81 height 13
